Goal: Task Accomplishment & Management: Complete application form

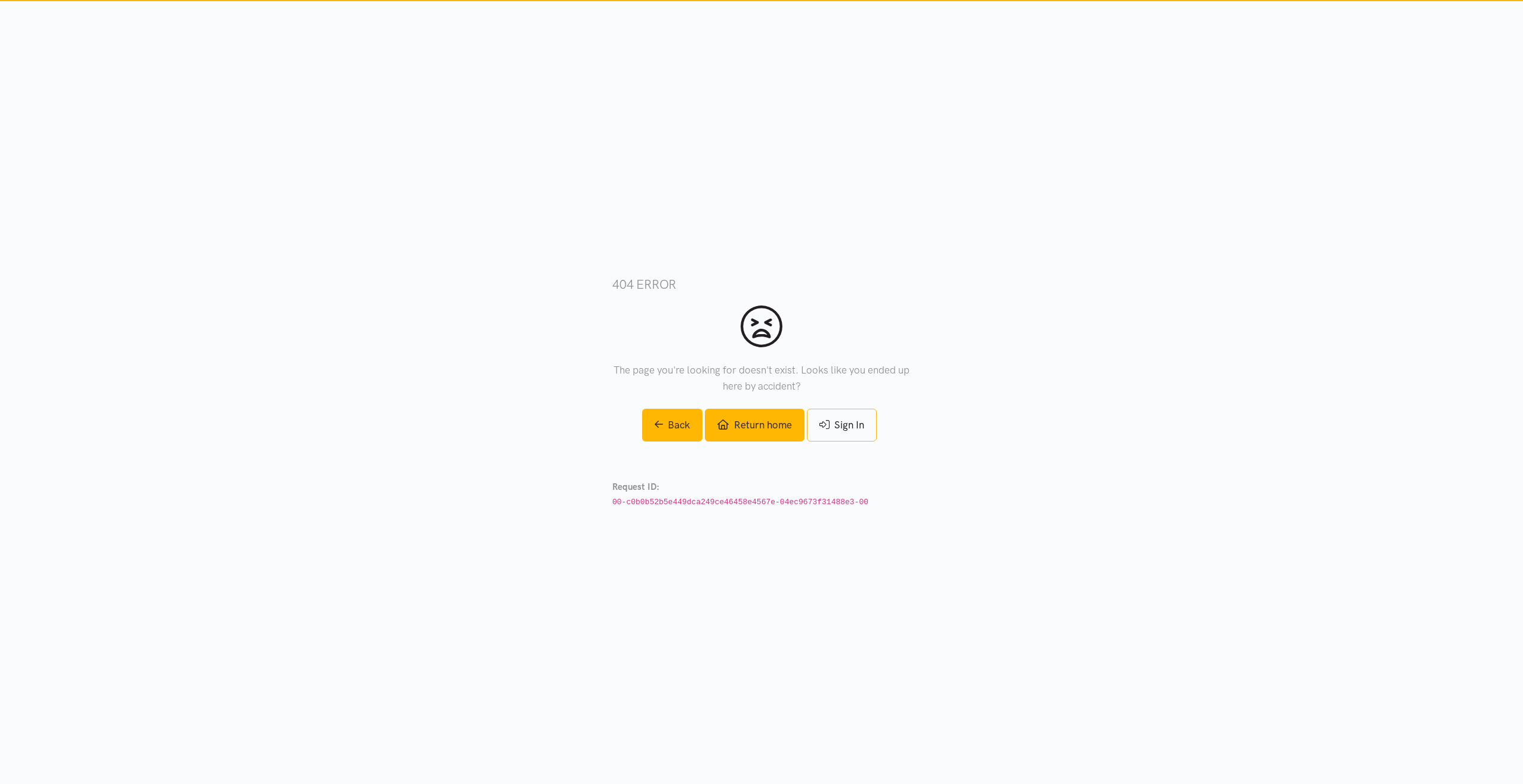
click at [756, 422] on link "Return home" at bounding box center [755, 426] width 99 height 33
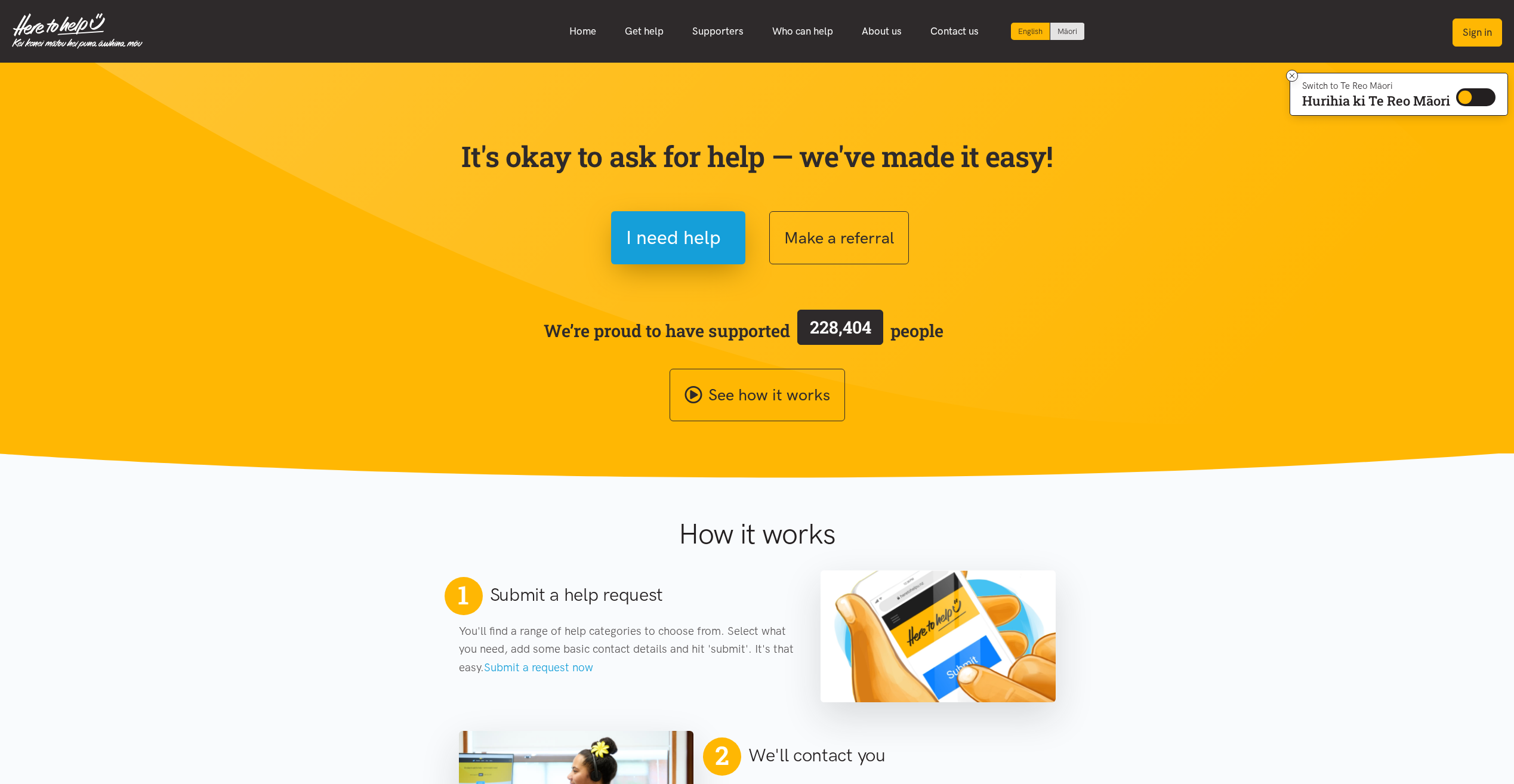
click at [1491, 43] on button "Sign in" at bounding box center [1477, 32] width 50 height 28
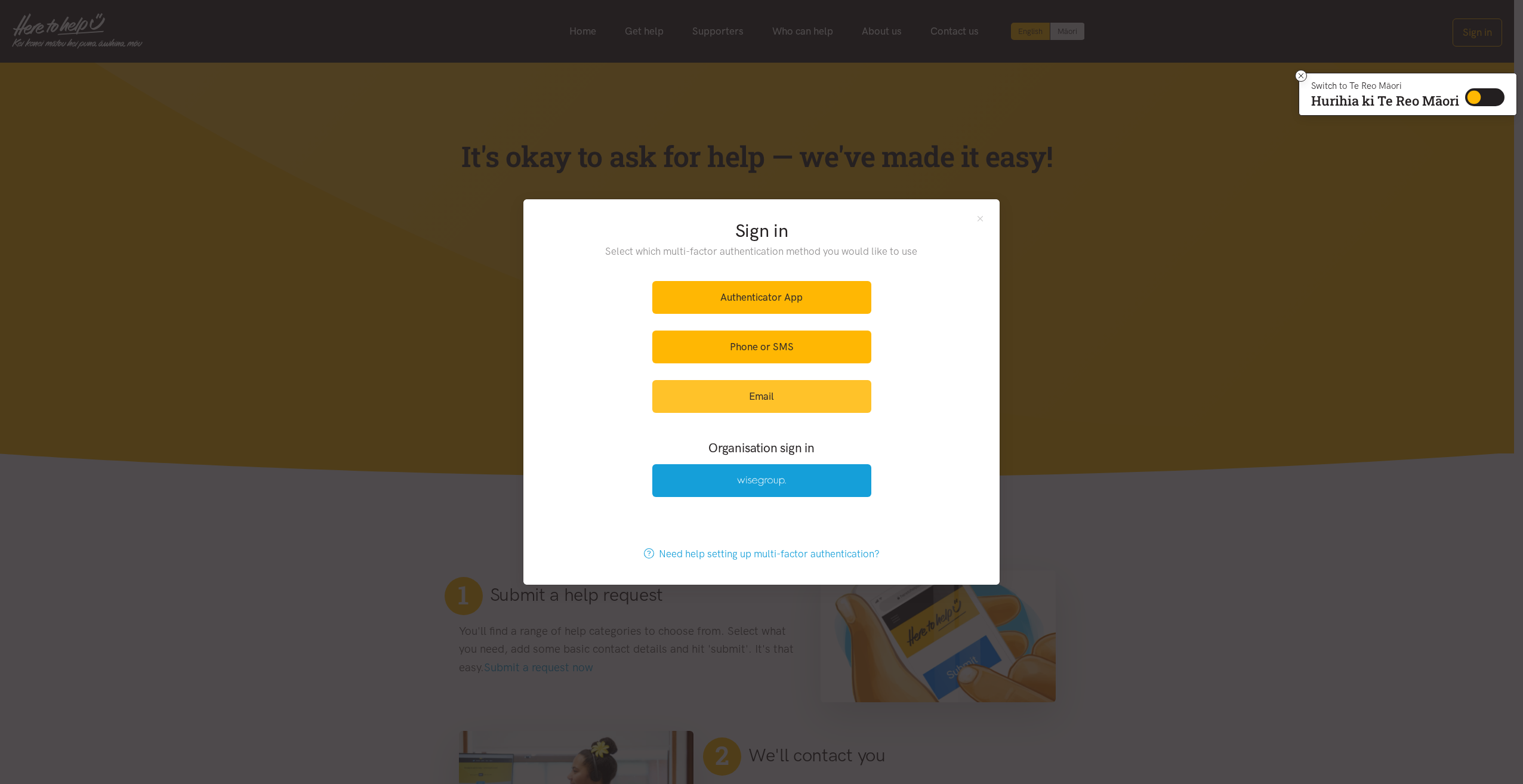
click at [783, 394] on link "Email" at bounding box center [762, 397] width 219 height 33
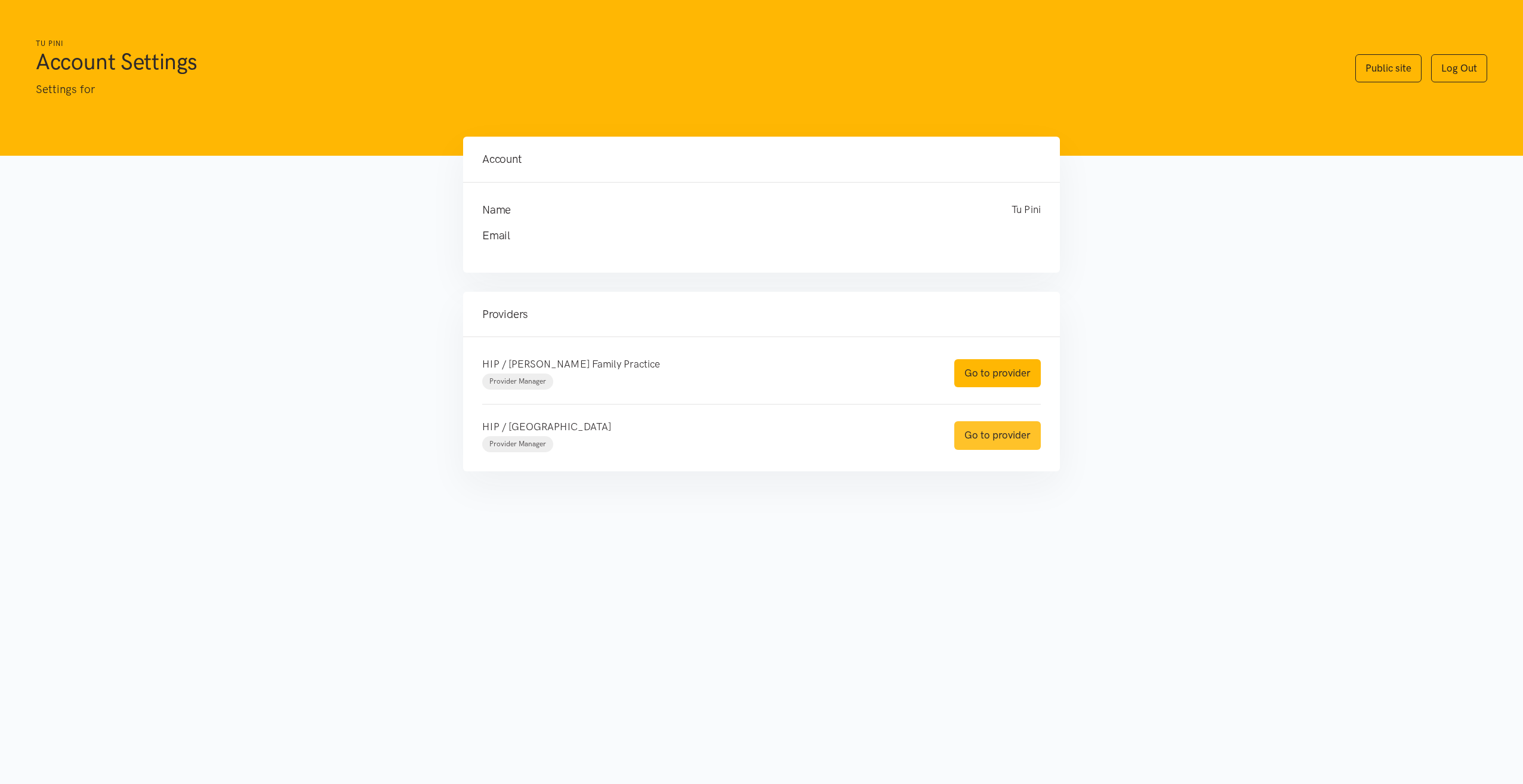
click at [977, 440] on link "Go to provider" at bounding box center [997, 435] width 86 height 28
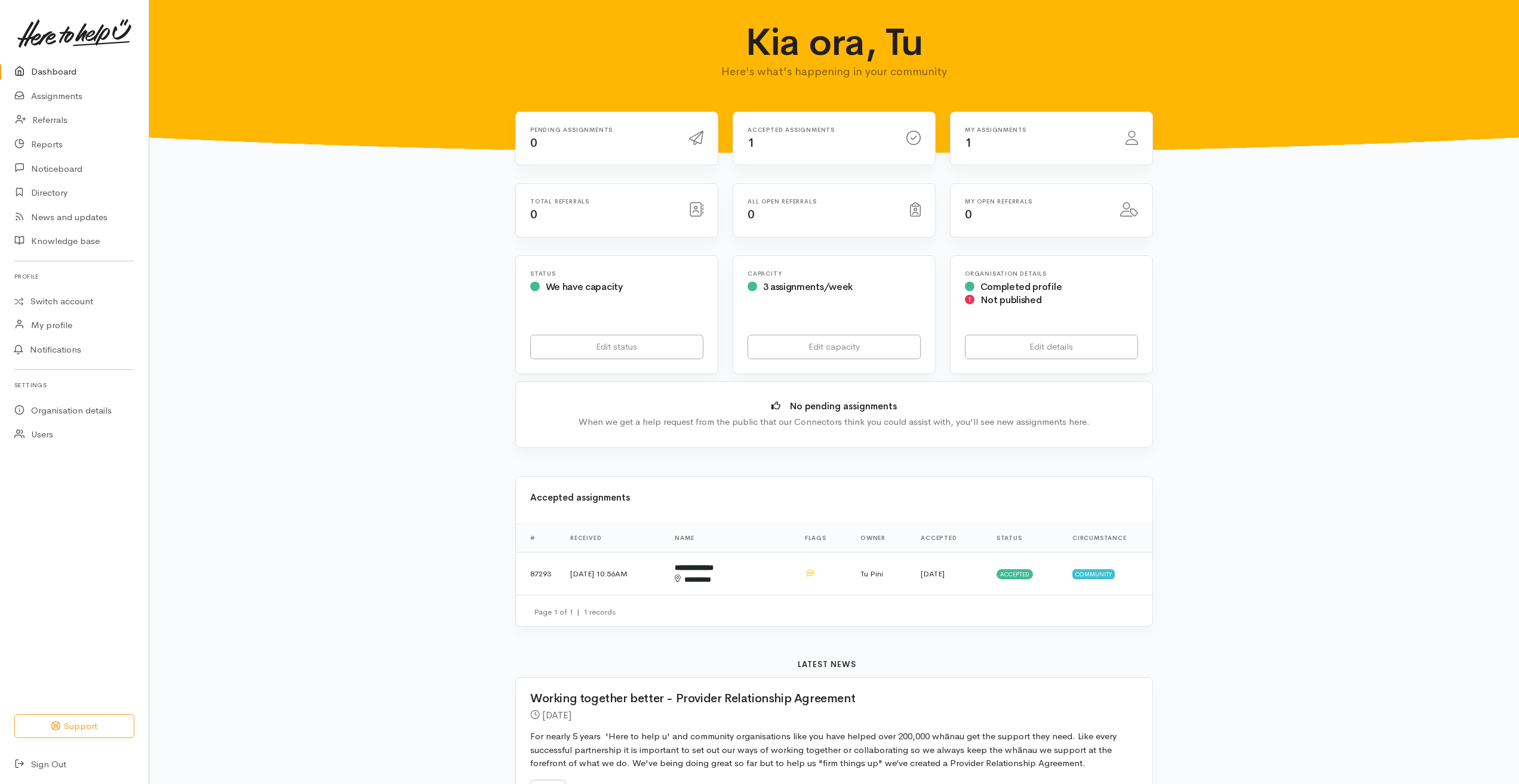
scroll to position [43, 0]
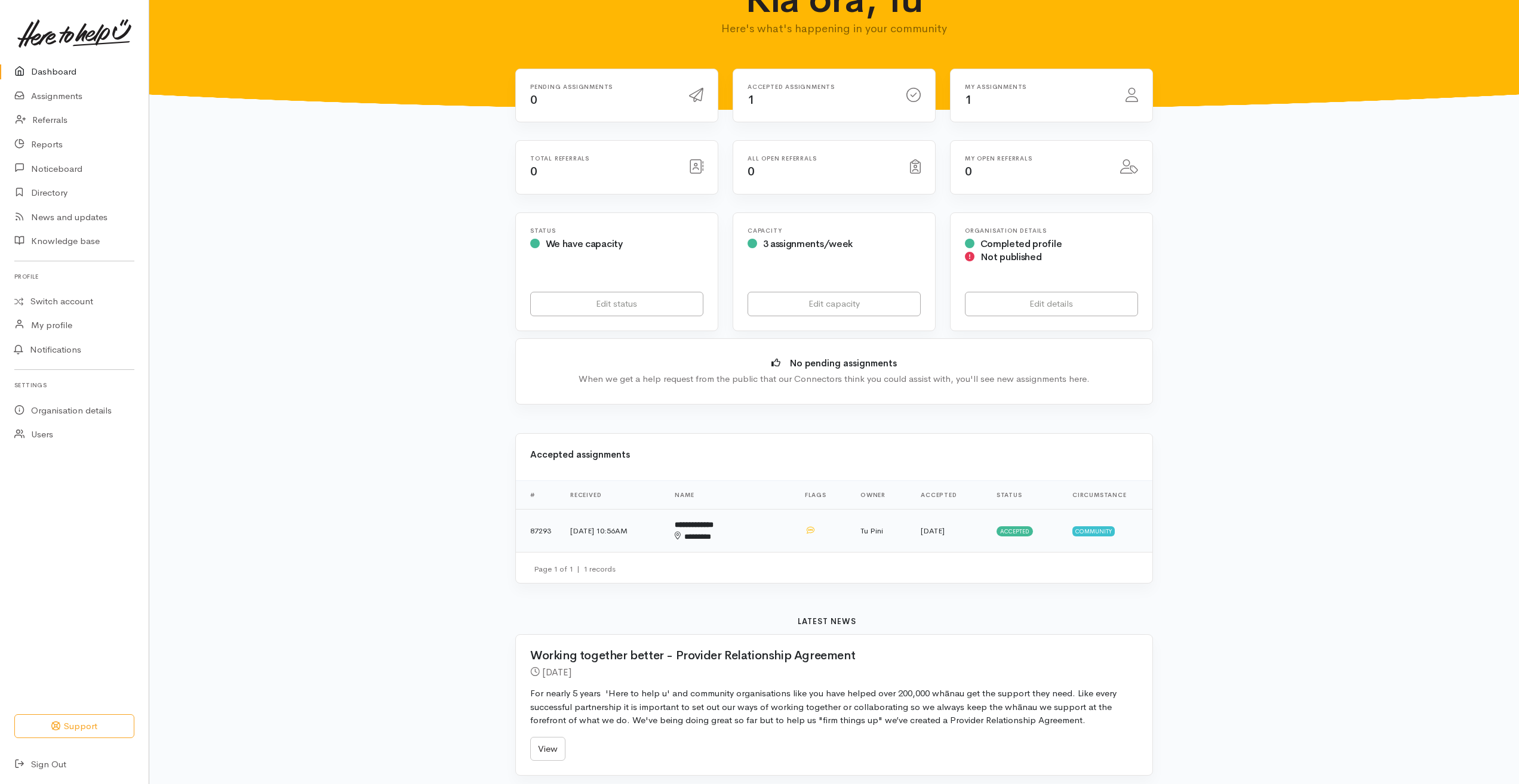
click at [714, 524] on b "**********" at bounding box center [694, 525] width 39 height 7
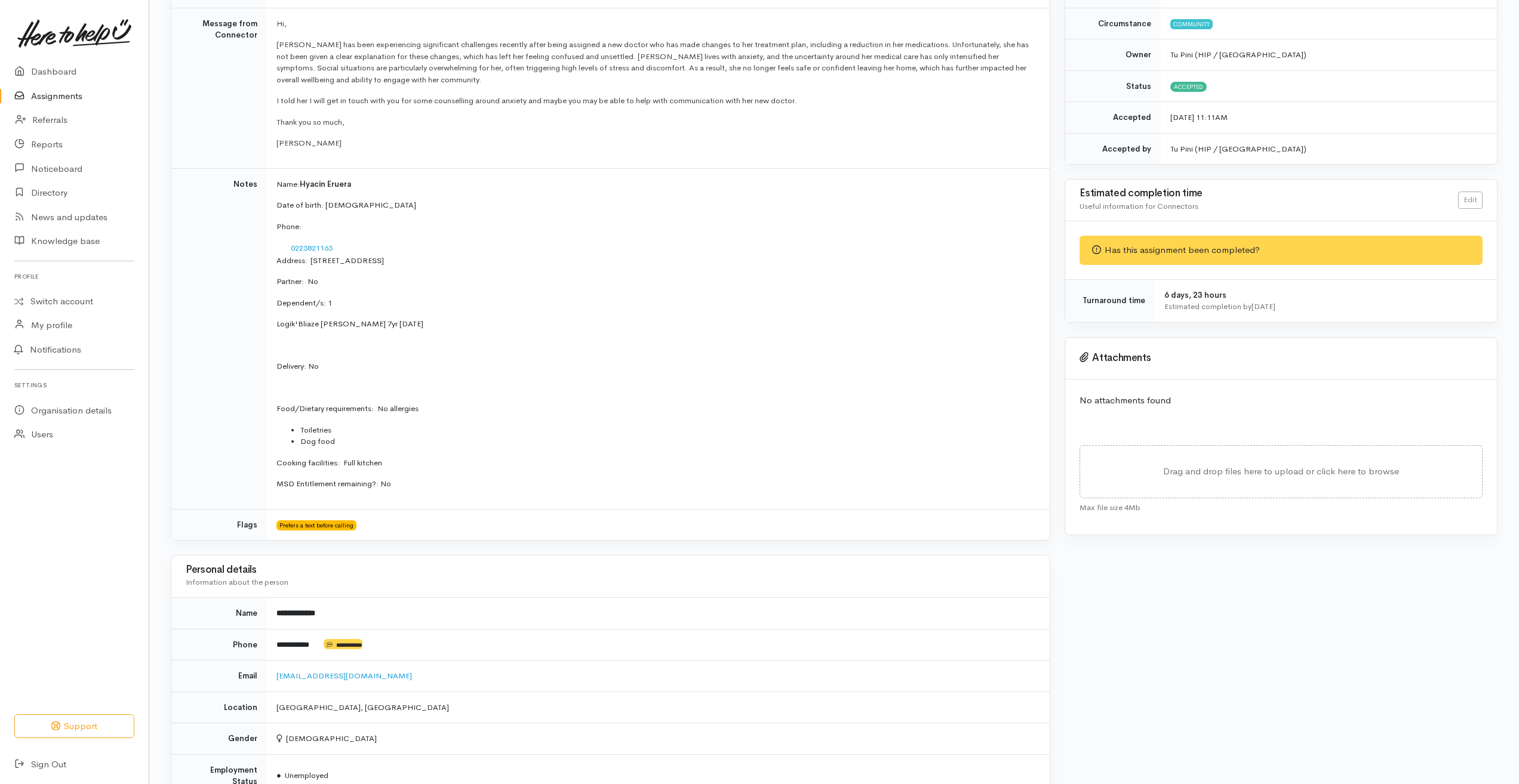
scroll to position [185, 0]
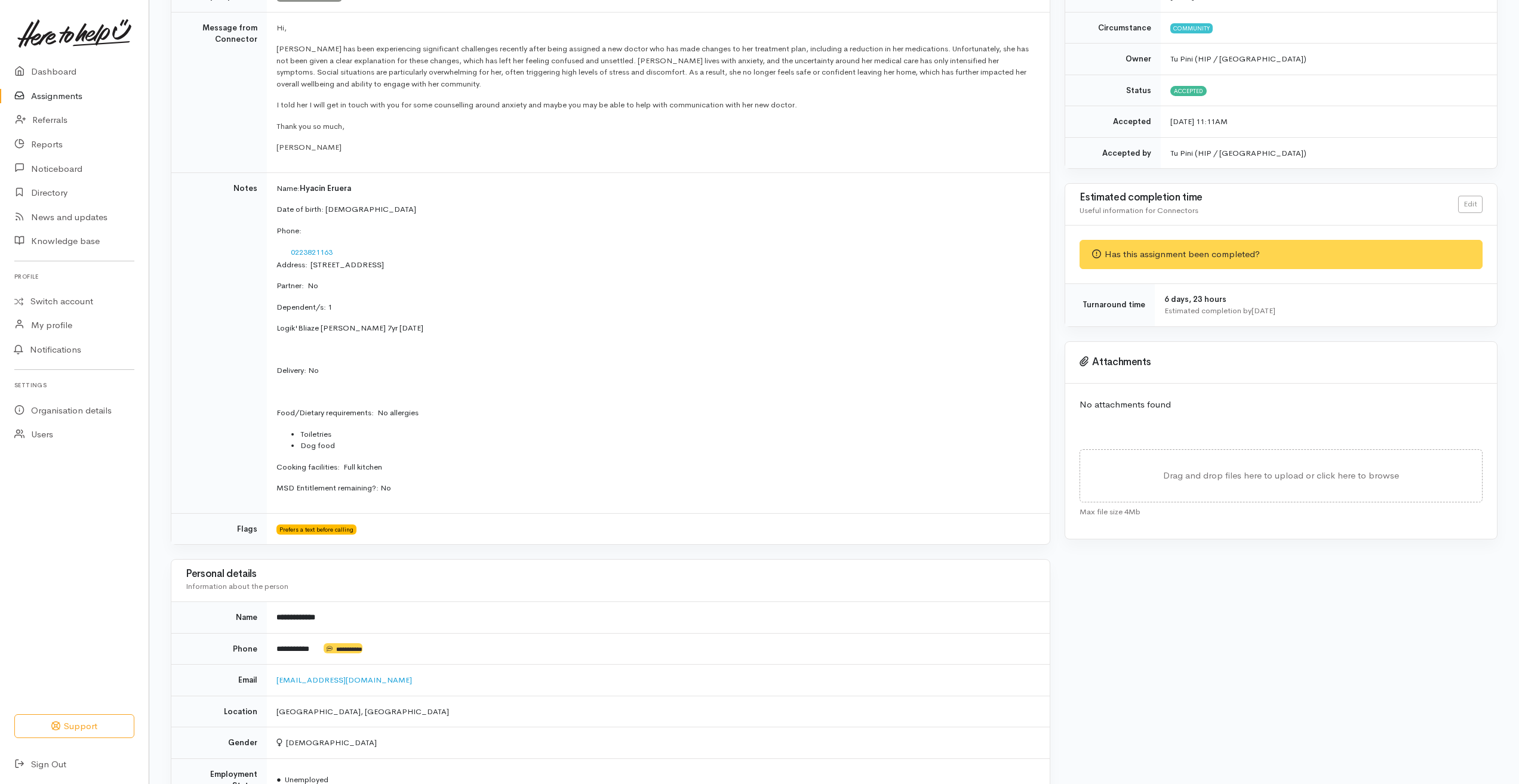
click at [1177, 384] on div "No attachments found" at bounding box center [1280, 409] width 431 height 51
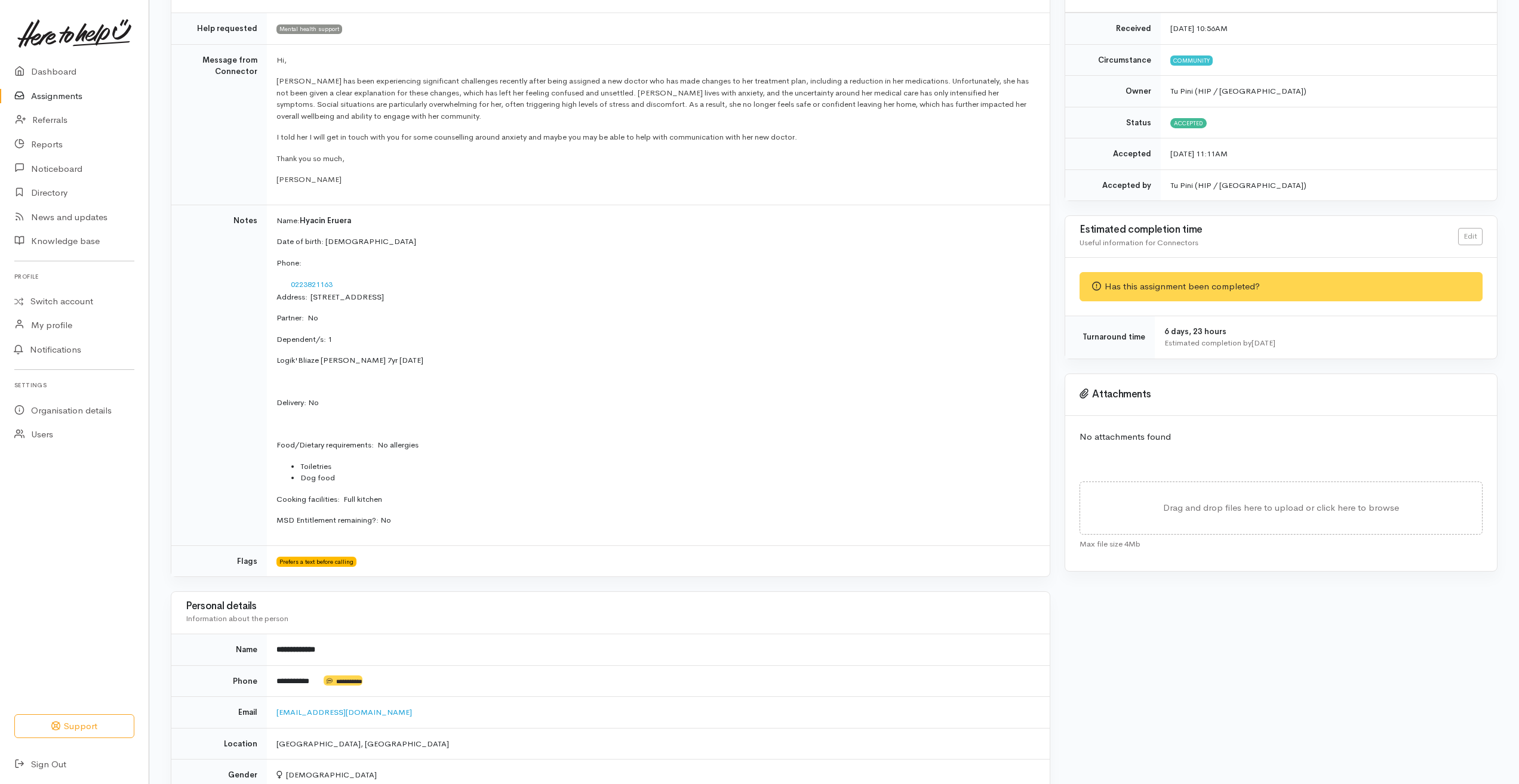
scroll to position [0, 0]
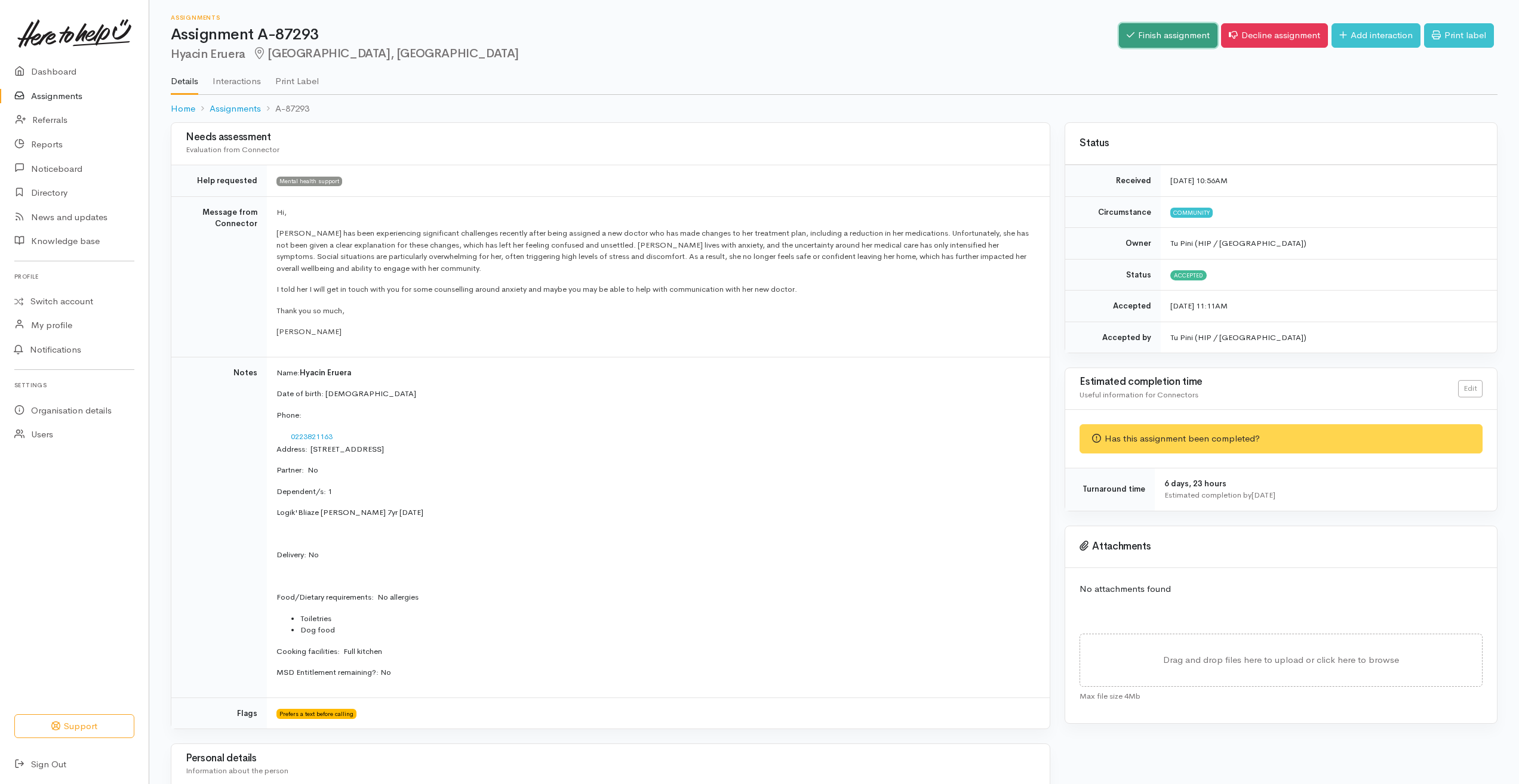
click at [1148, 37] on link "Finish assignment" at bounding box center [1168, 35] width 98 height 25
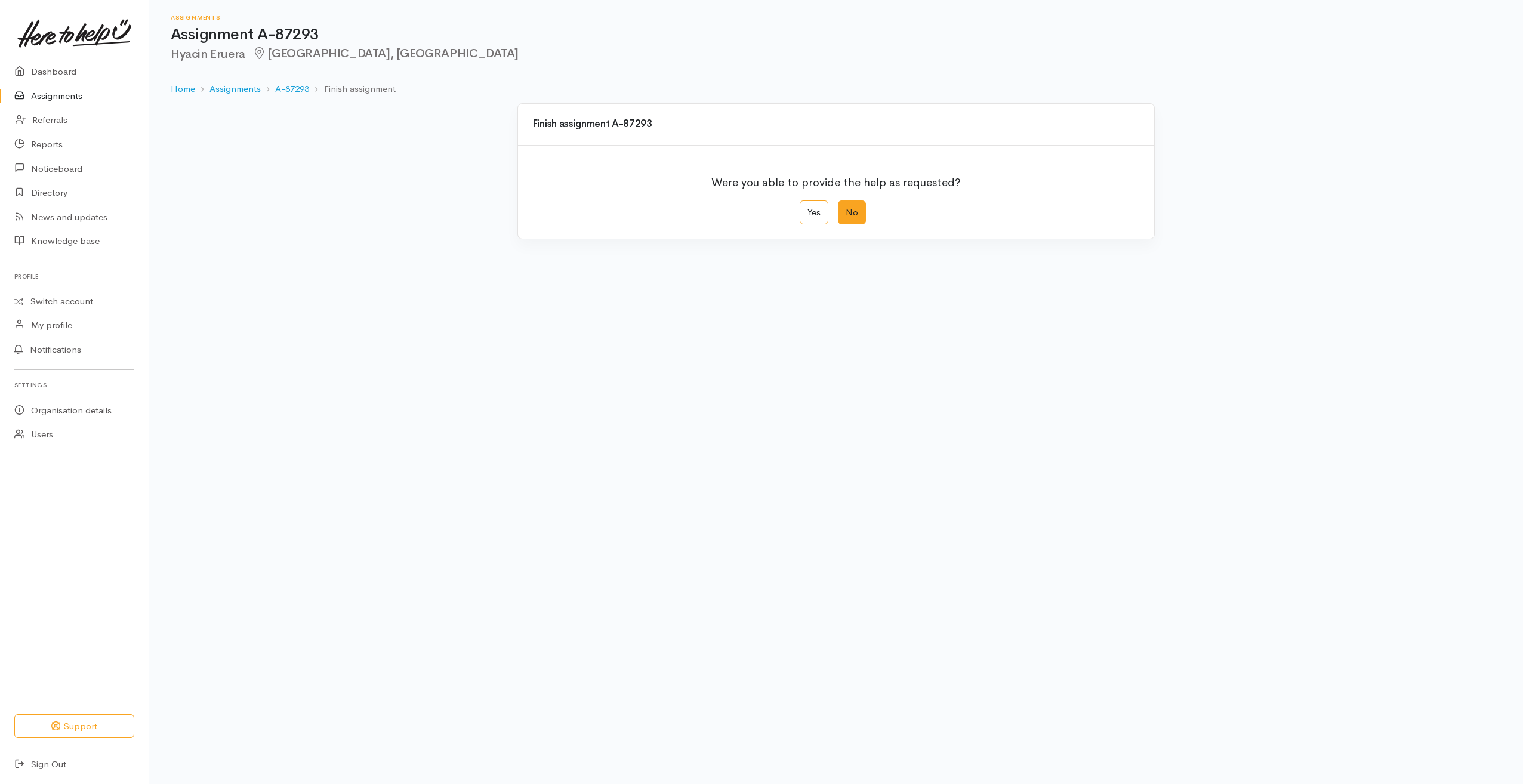
click at [854, 203] on label "No" at bounding box center [852, 212] width 28 height 25
click at [846, 203] on input "No" at bounding box center [842, 204] width 7 height 7
radio input "true"
click at [823, 290] on div "Client did not attend Client did not attend" at bounding box center [680, 294] width 297 height 25
click at [579, 358] on textarea "Comments" at bounding box center [733, 351] width 401 height 38
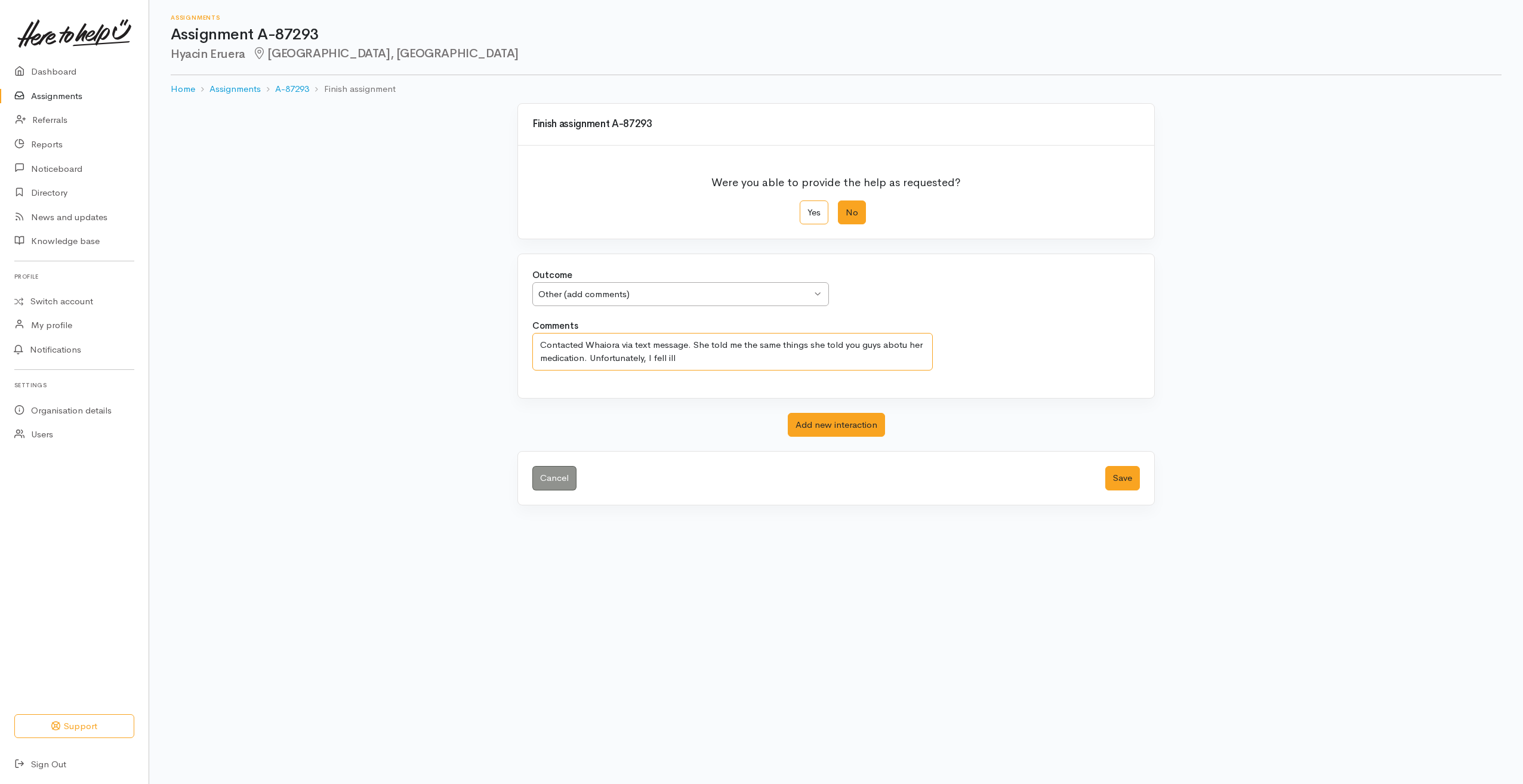
click at [678, 361] on textarea "Contacted Whaiora via text message. She told me the same things she told you gu…" at bounding box center [733, 351] width 401 height 38
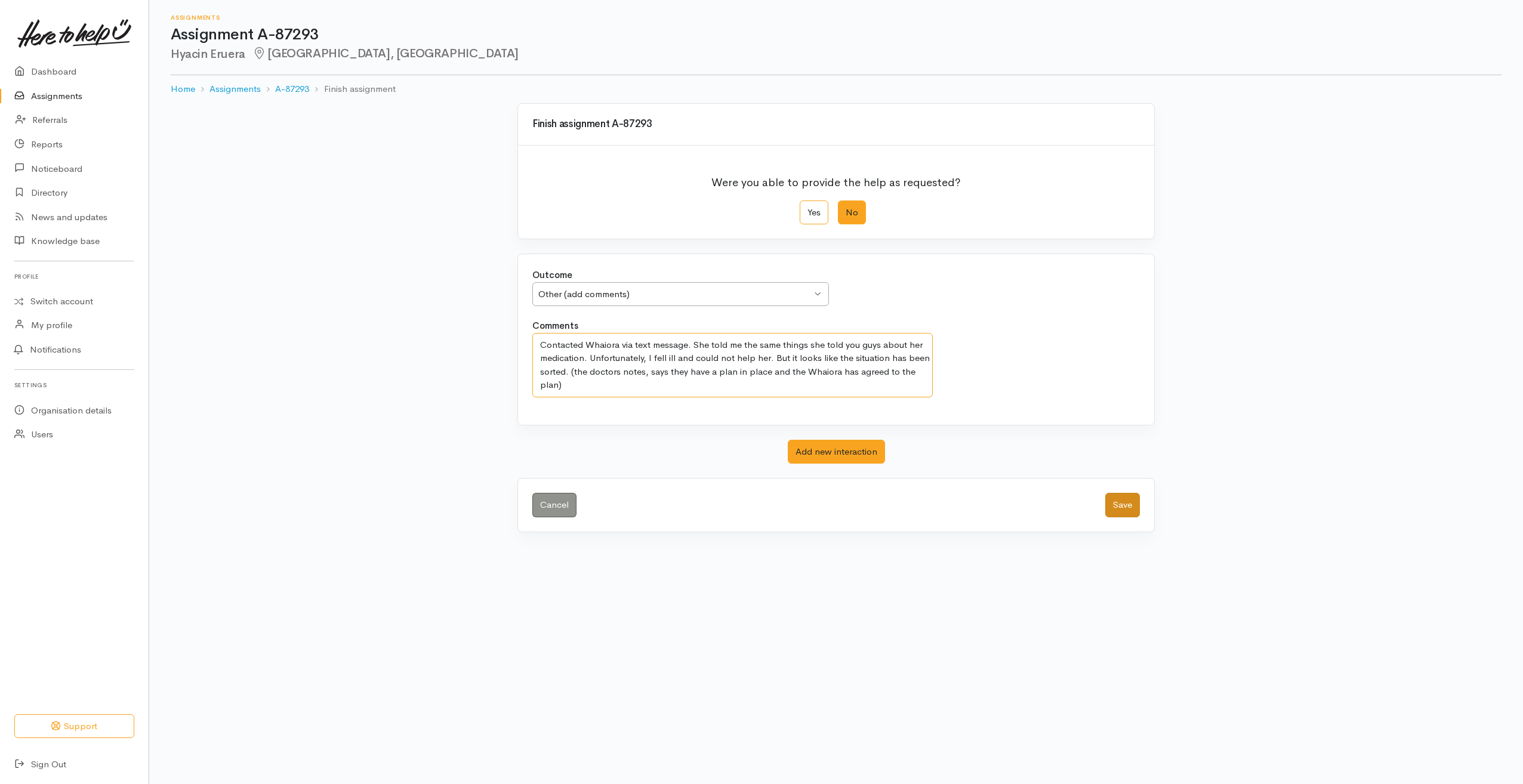
type textarea "Contacted Whaiora via text message. She told me the same things she told you gu…"
click at [1115, 497] on button "Save" at bounding box center [1122, 505] width 35 height 25
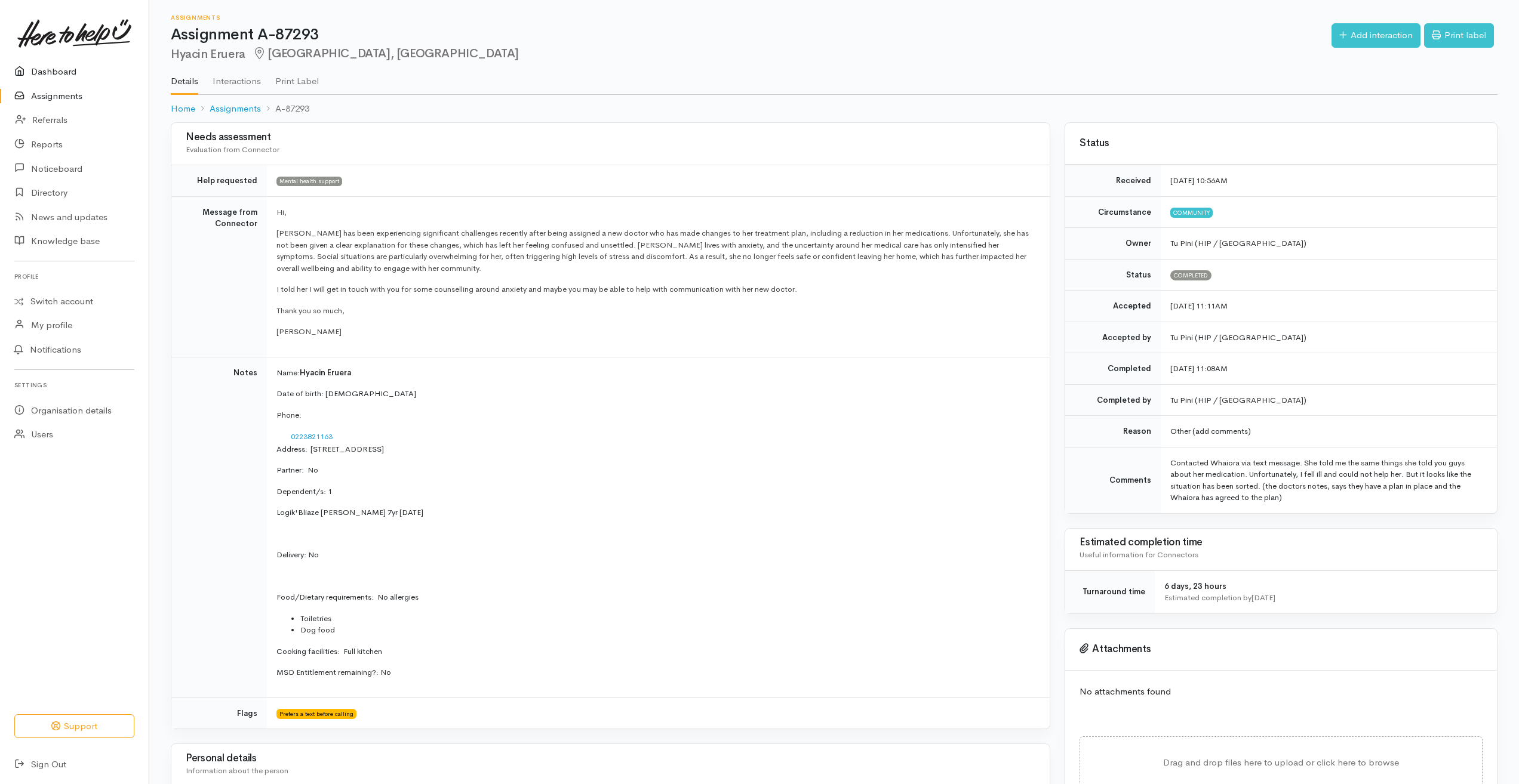
click at [53, 74] on link "Dashboard" at bounding box center [74, 72] width 149 height 25
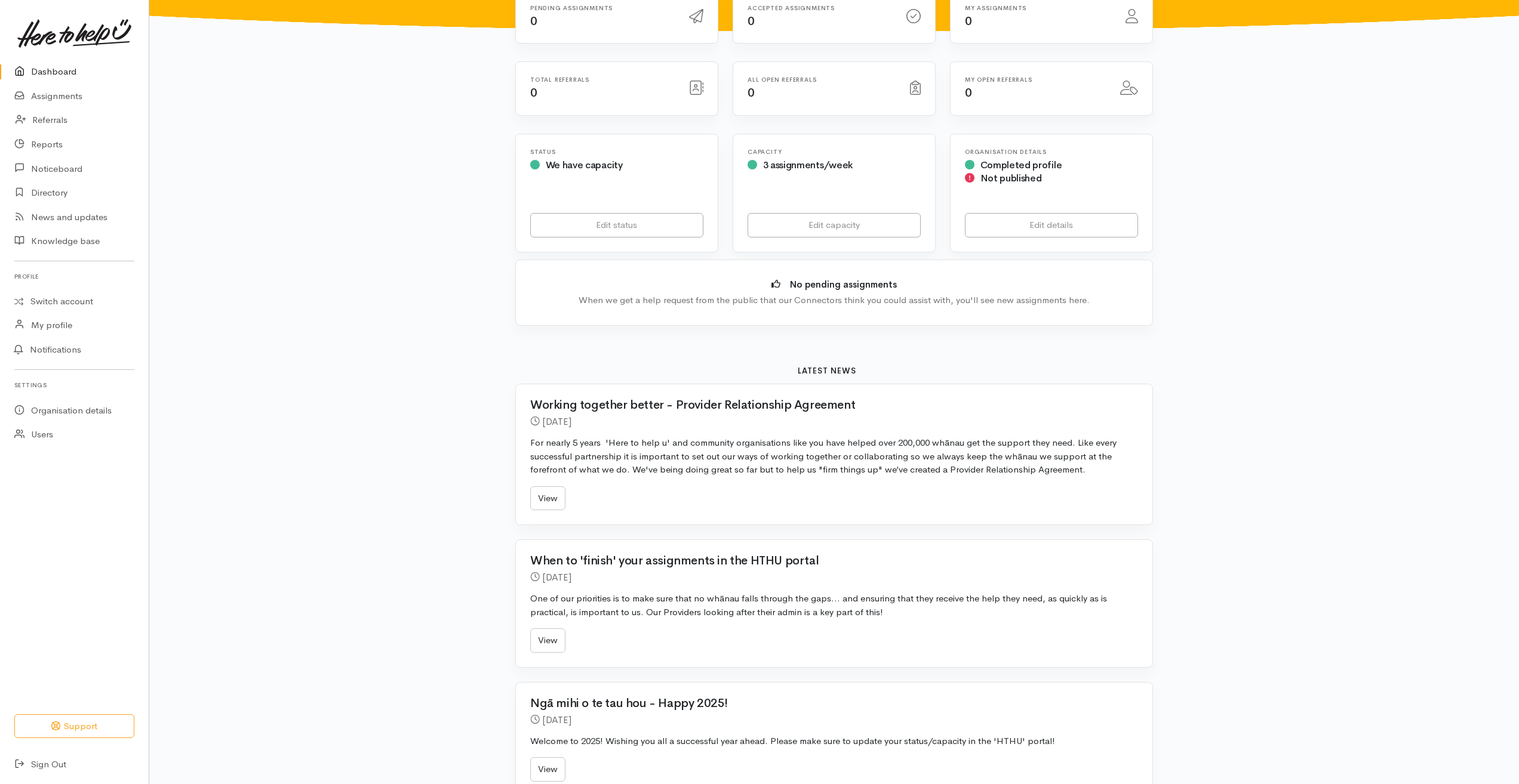
scroll to position [121, 0]
click at [96, 298] on link "Switch account" at bounding box center [74, 301] width 149 height 23
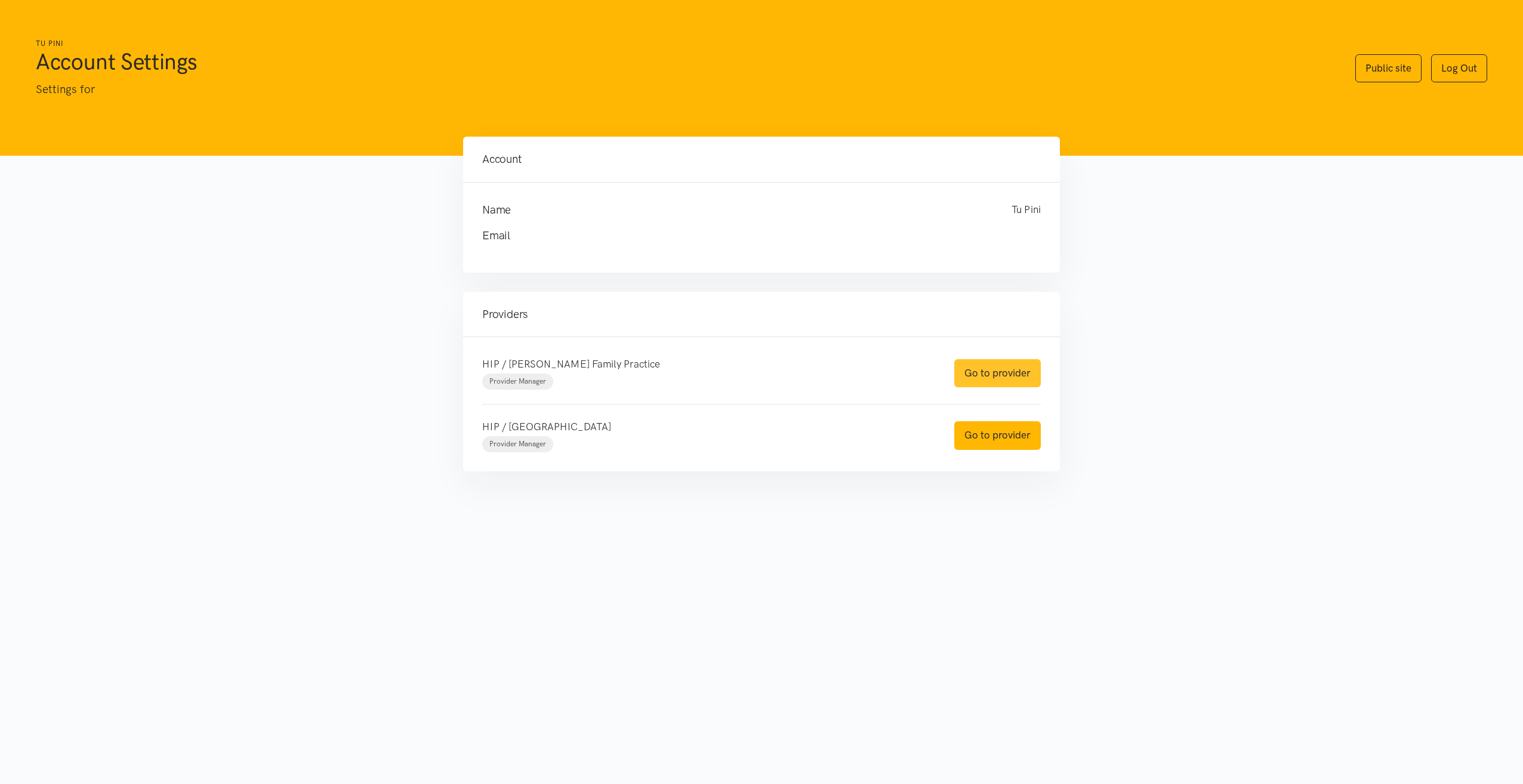
click at [971, 375] on link "Go to provider" at bounding box center [997, 373] width 86 height 28
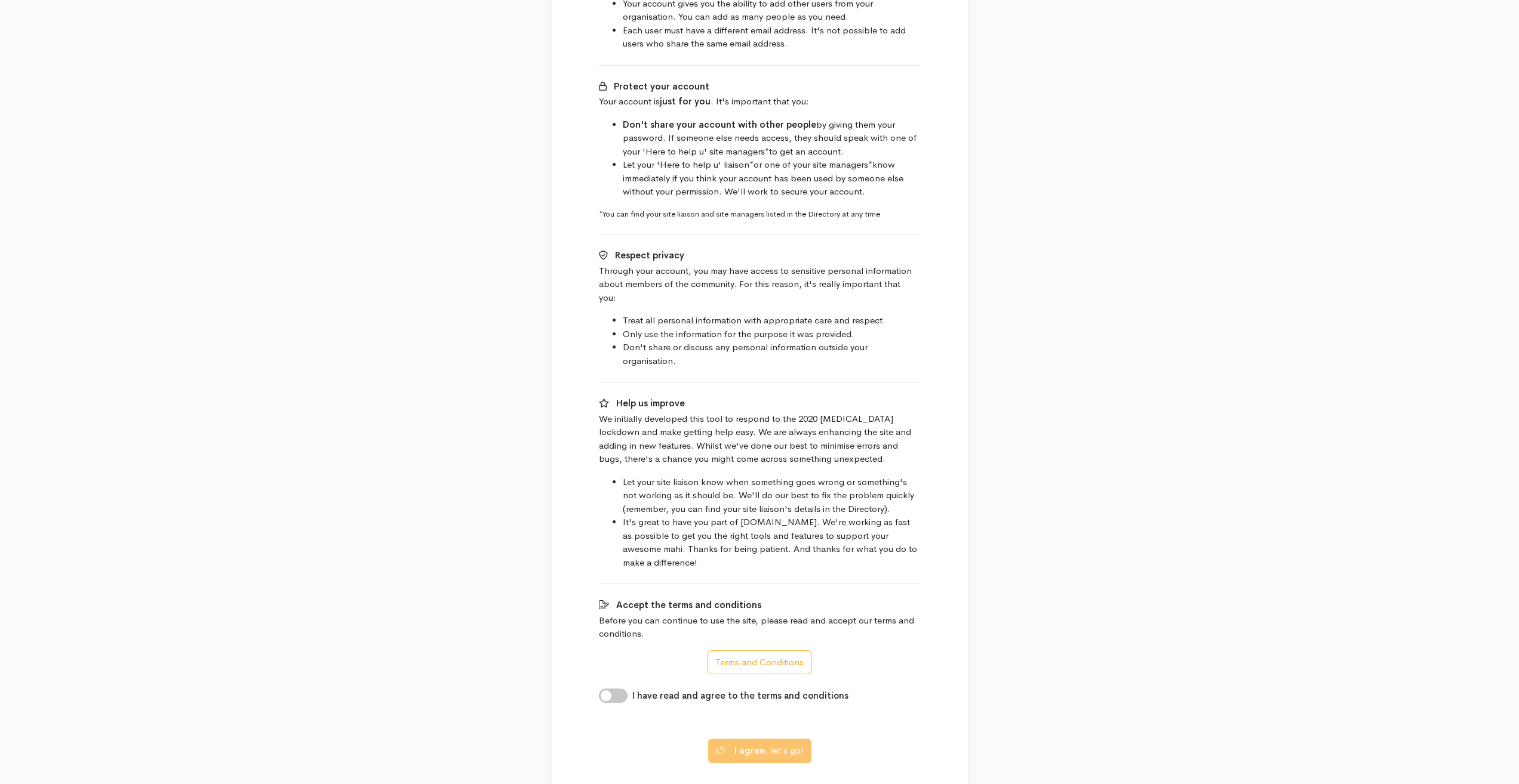
scroll to position [484, 0]
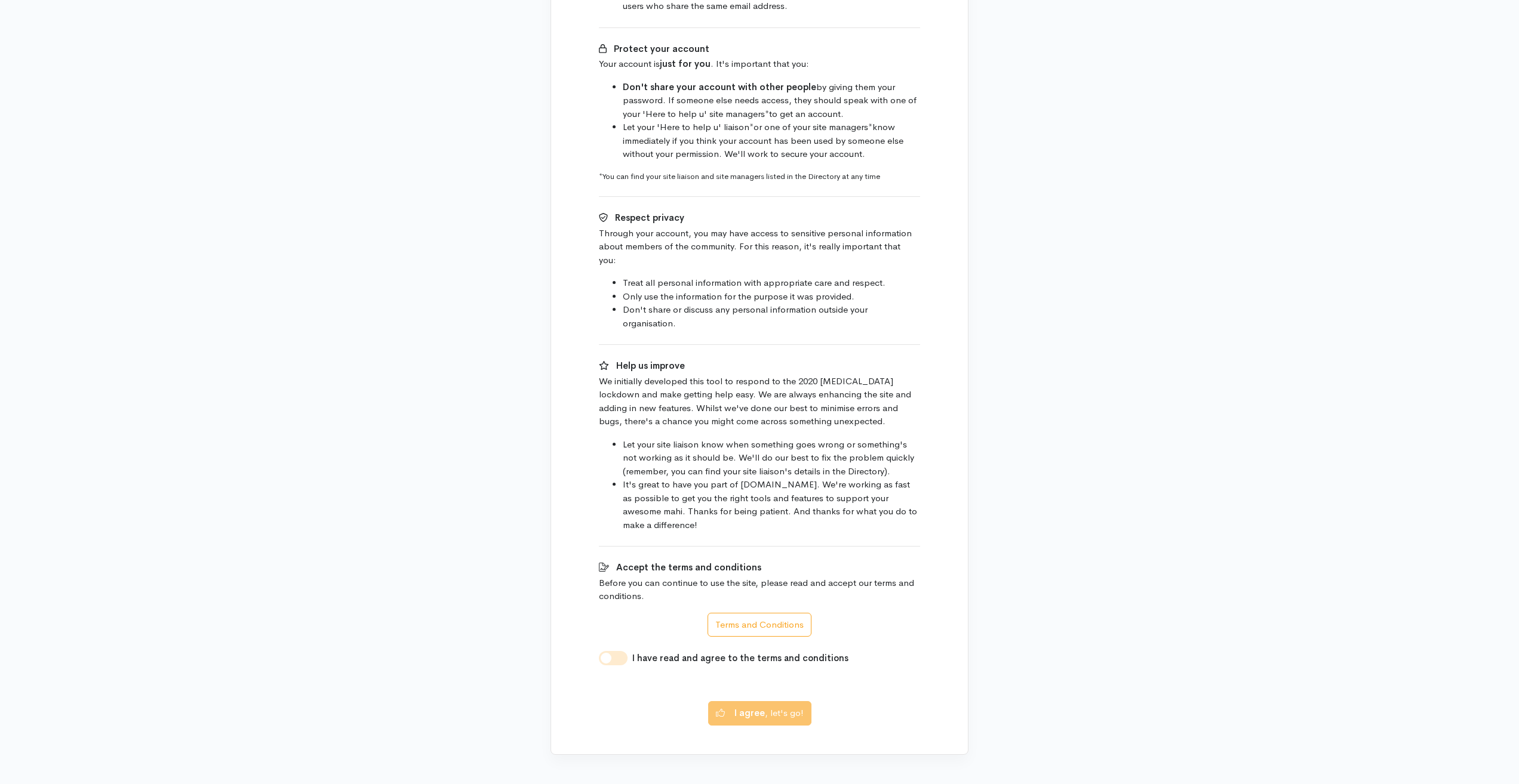
click at [618, 651] on input "I have read and agree to the terms and conditions" at bounding box center [612, 658] width 29 height 15
checkbox input "true"
click at [746, 707] on button "I agree , let's go!" at bounding box center [760, 711] width 103 height 25
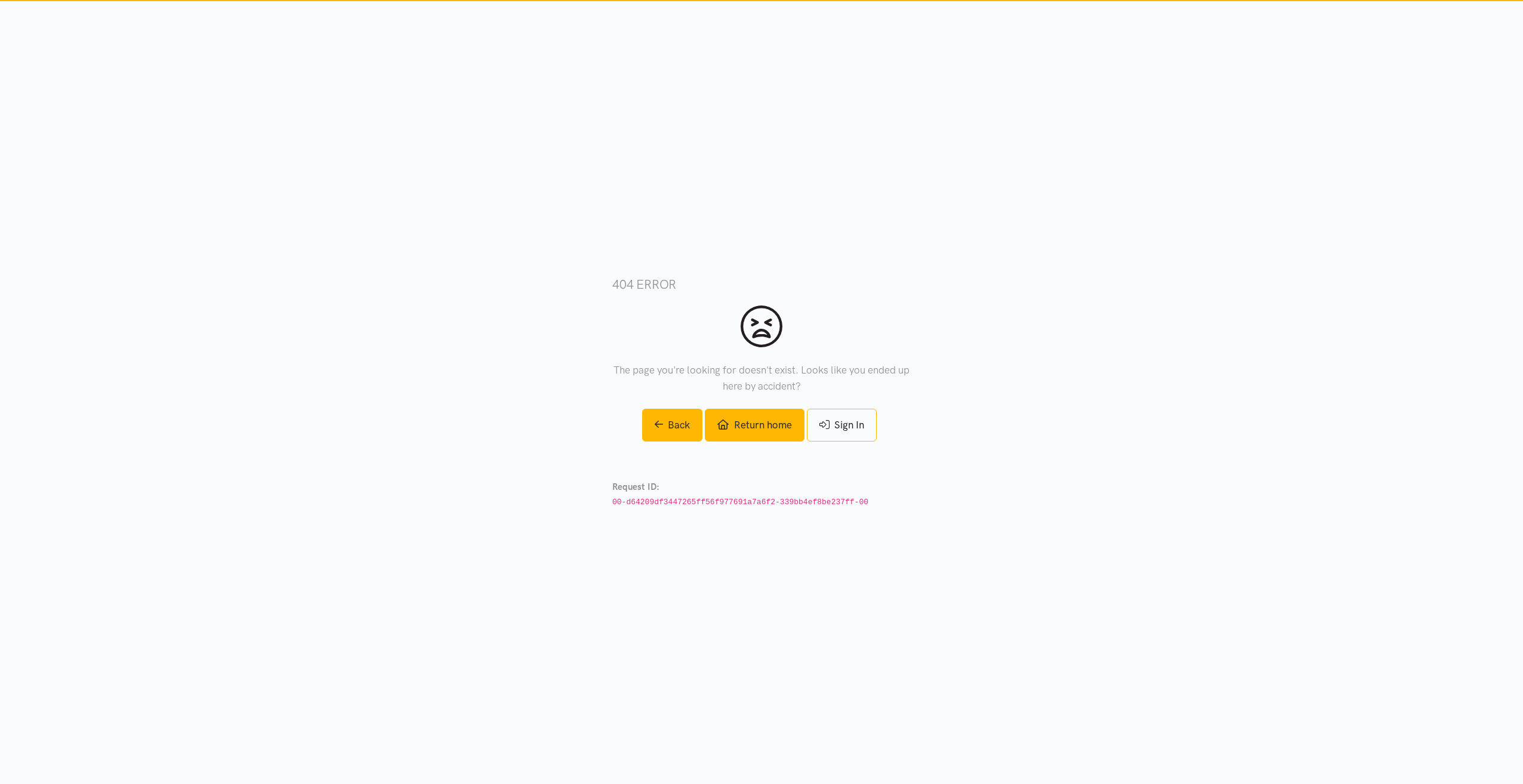
click at [767, 425] on link "Return home" at bounding box center [755, 426] width 99 height 33
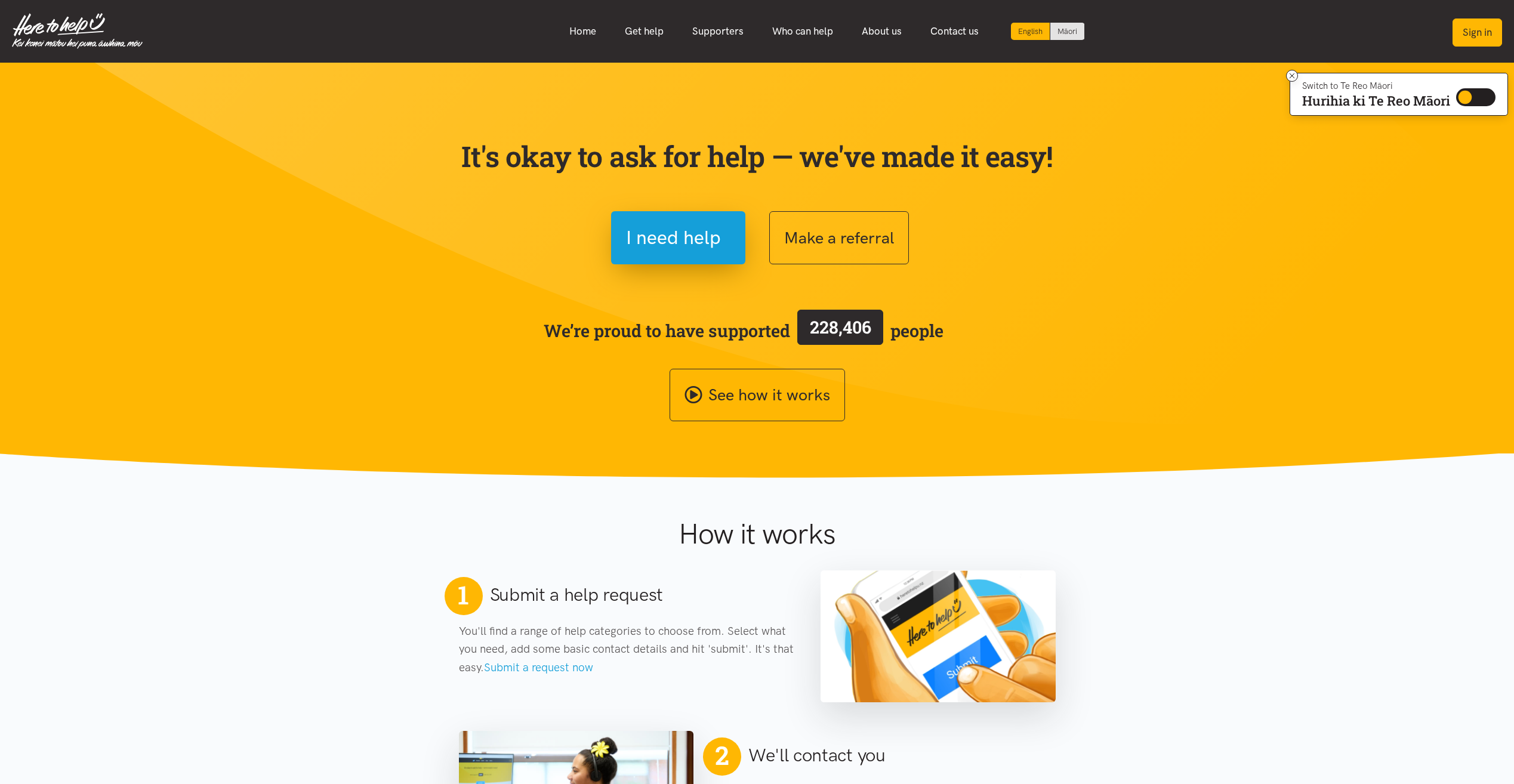
click at [1481, 42] on button "Sign in" at bounding box center [1477, 32] width 50 height 28
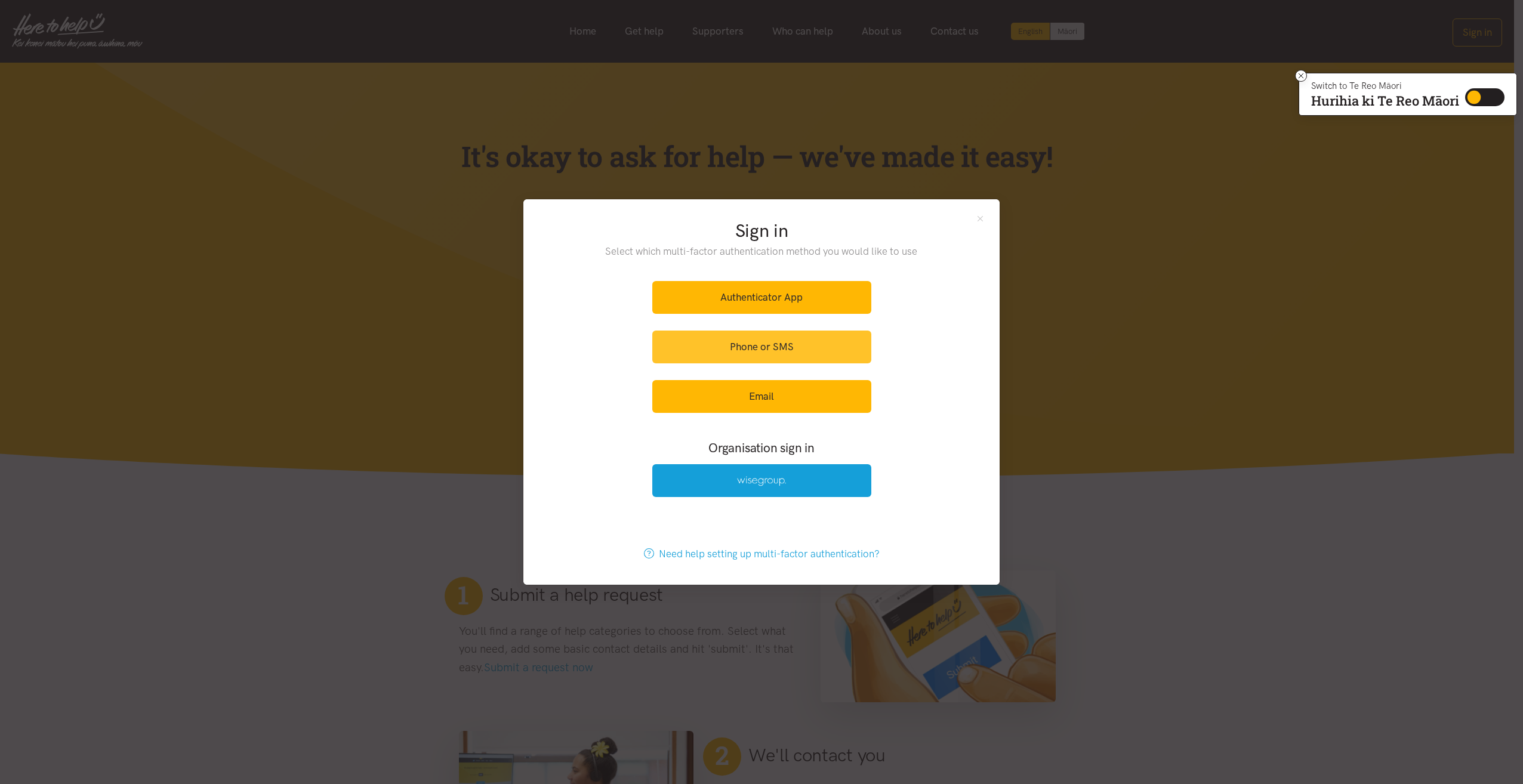
click at [751, 353] on link "Phone or SMS" at bounding box center [762, 347] width 219 height 33
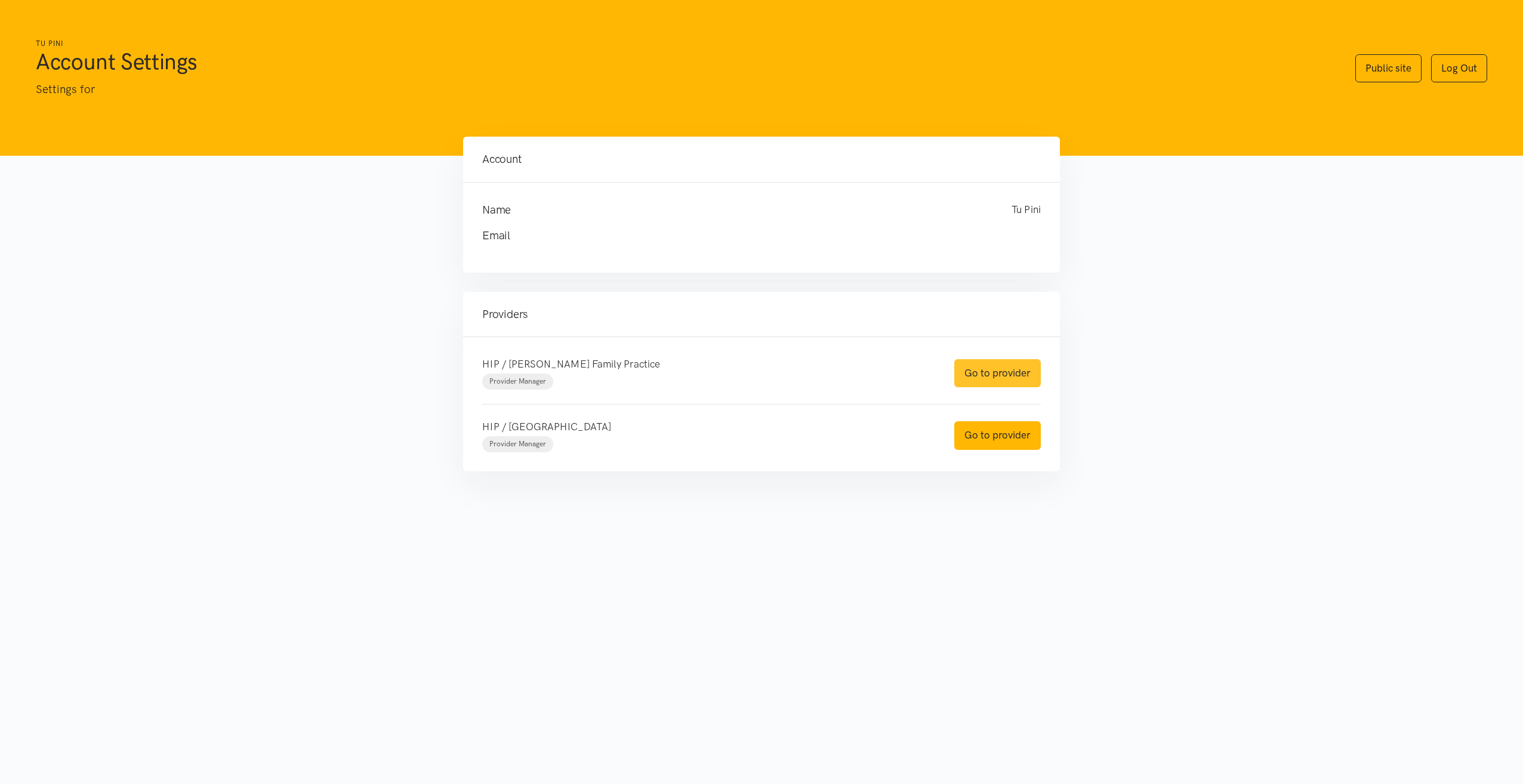
click at [982, 376] on link "Go to provider" at bounding box center [997, 373] width 86 height 28
